Goal: Task Accomplishment & Management: Manage account settings

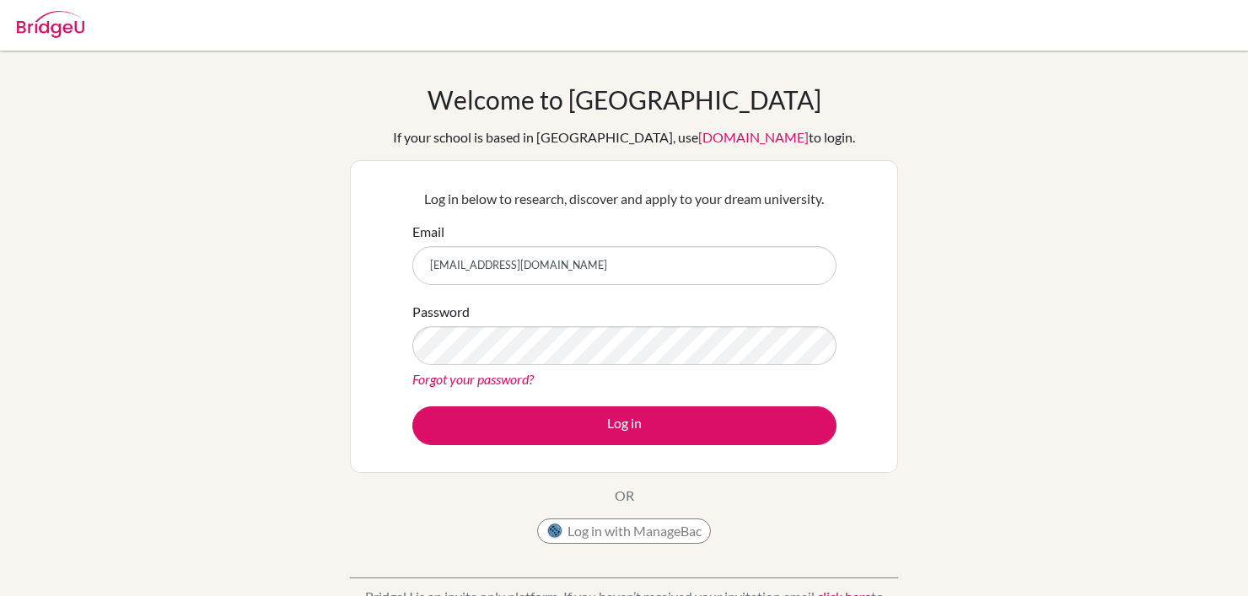
click at [512, 267] on input "[EMAIL_ADDRESS][DOMAIN_NAME]" at bounding box center [624, 265] width 424 height 39
type input "[EMAIL_ADDRESS][DOMAIN_NAME]"
click at [412, 407] on button "Log in" at bounding box center [624, 426] width 424 height 39
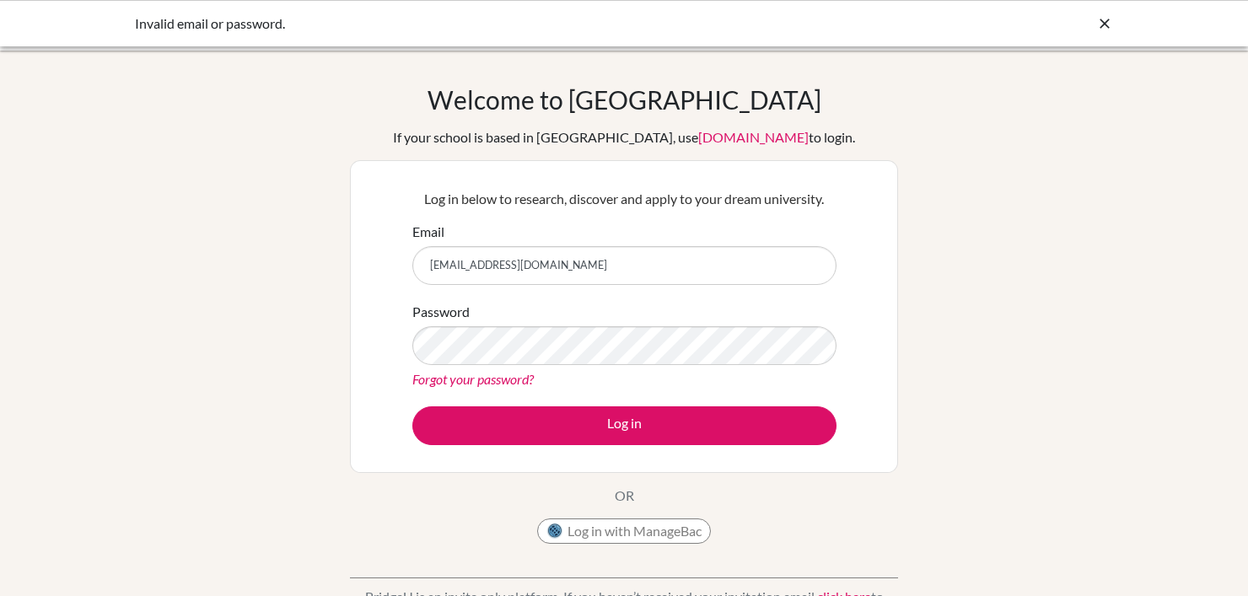
click at [1090, 28] on div "Invalid email or password." at bounding box center [624, 23] width 978 height 20
click at [1104, 26] on icon at bounding box center [1104, 23] width 17 height 17
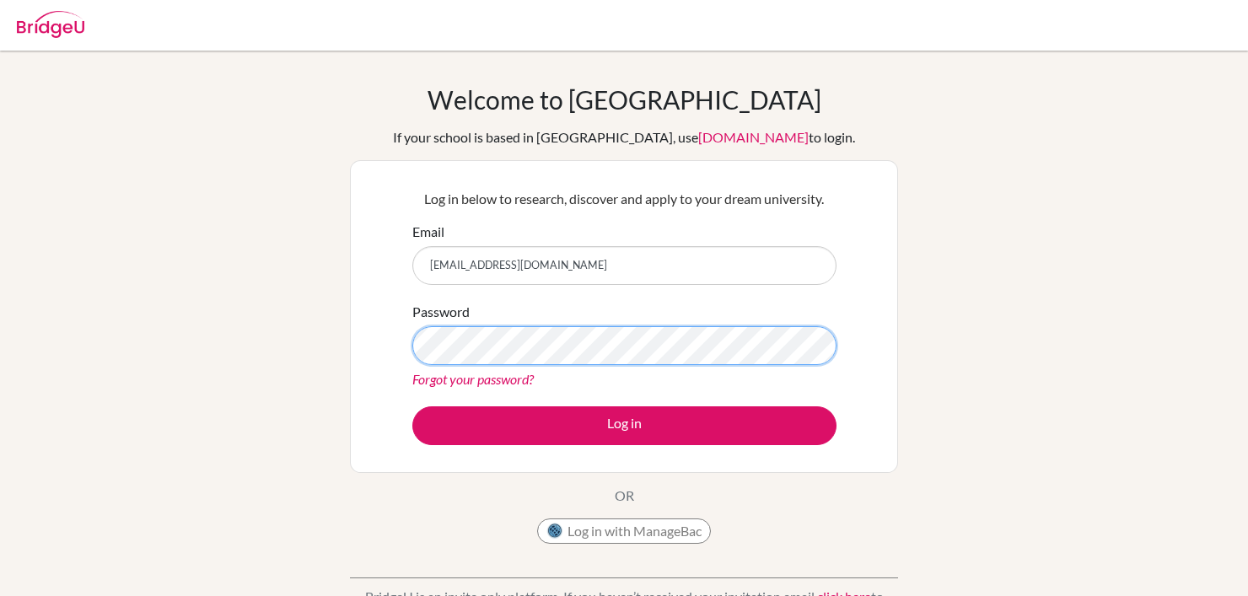
click at [412, 407] on button "Log in" at bounding box center [624, 426] width 424 height 39
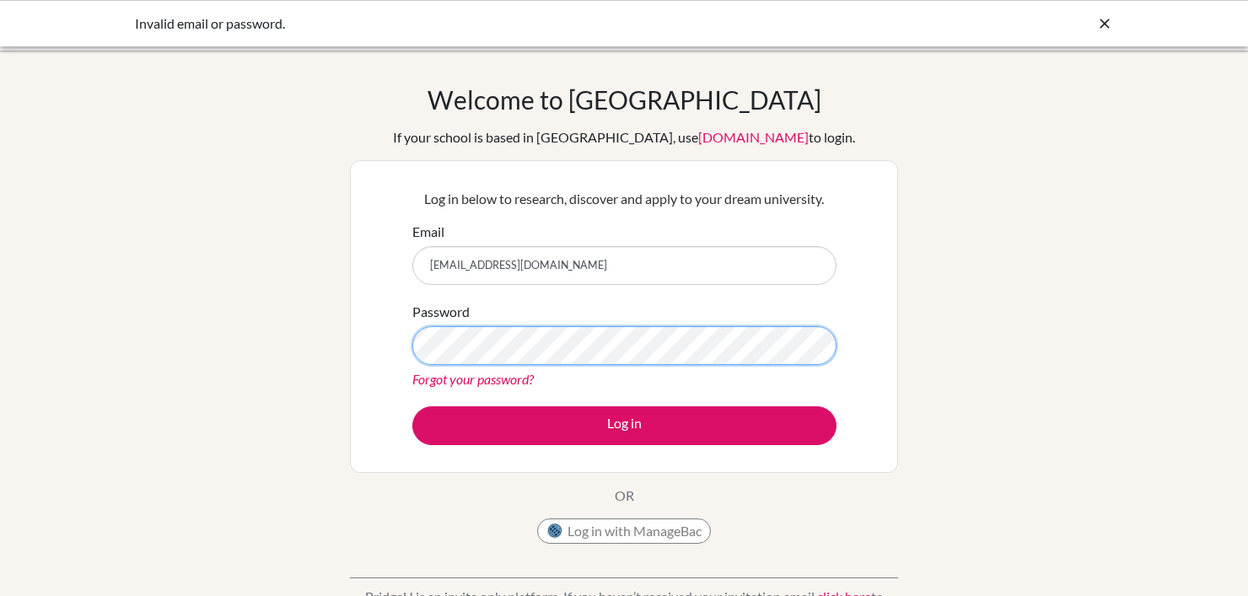
scroll to position [96, 0]
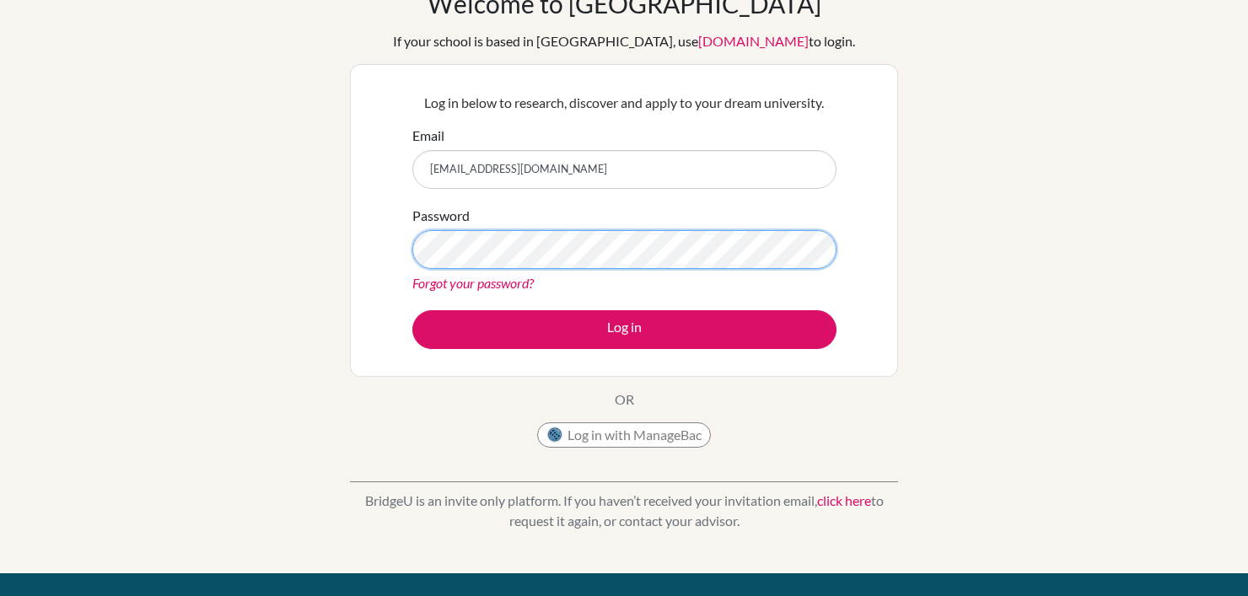
click at [412, 310] on button "Log in" at bounding box center [624, 329] width 424 height 39
